Goal: Check status: Check status

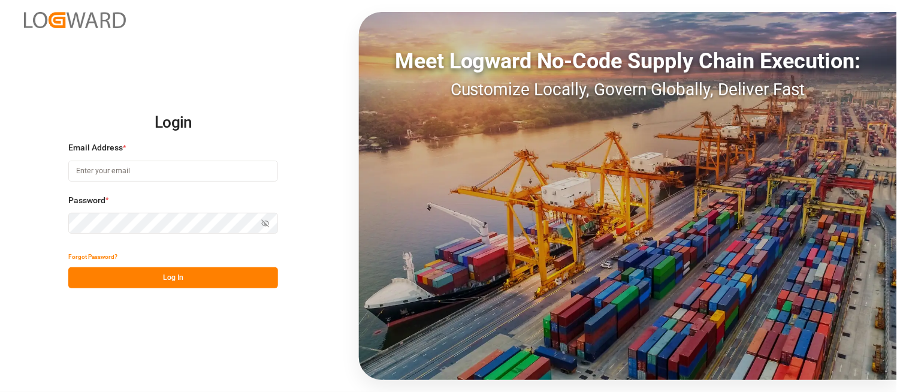
type input "[PERSON_NAME][DOMAIN_NAME][EMAIL_ADDRESS][DOMAIN_NAME]"
click at [204, 282] on button "Log In" at bounding box center [173, 277] width 210 height 21
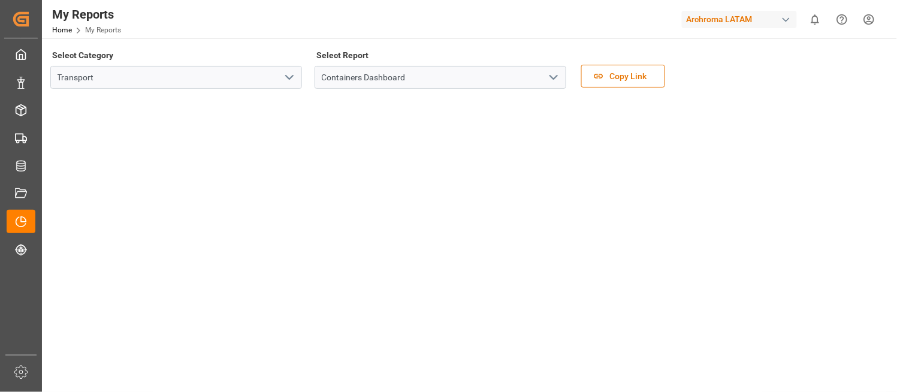
click at [791, 15] on div "button" at bounding box center [786, 20] width 12 height 12
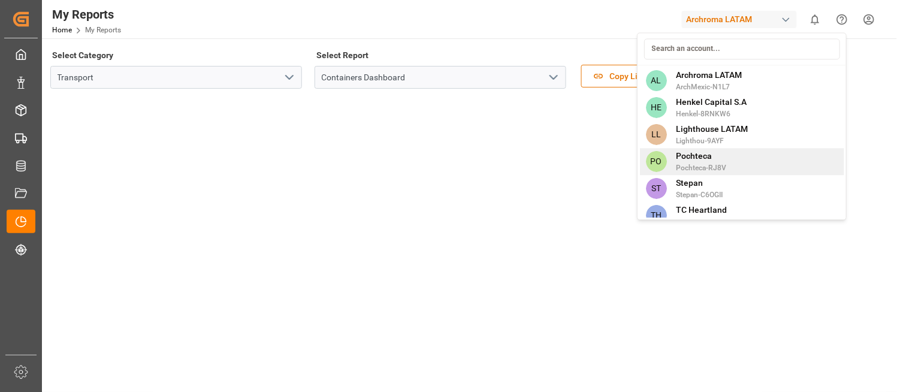
click at [719, 158] on span "Pochteca" at bounding box center [701, 156] width 50 height 13
